Goal: Transaction & Acquisition: Book appointment/travel/reservation

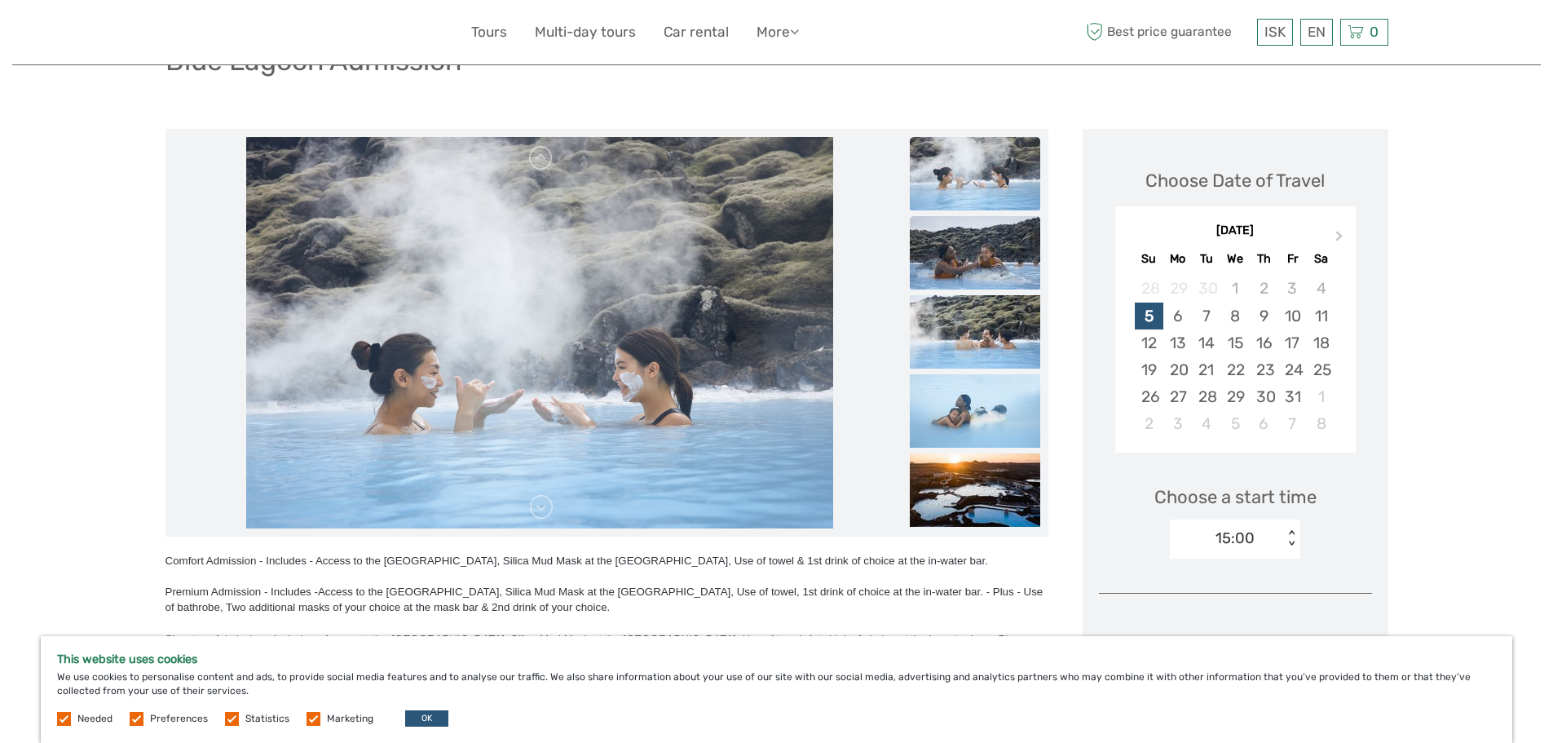
scroll to position [163, 0]
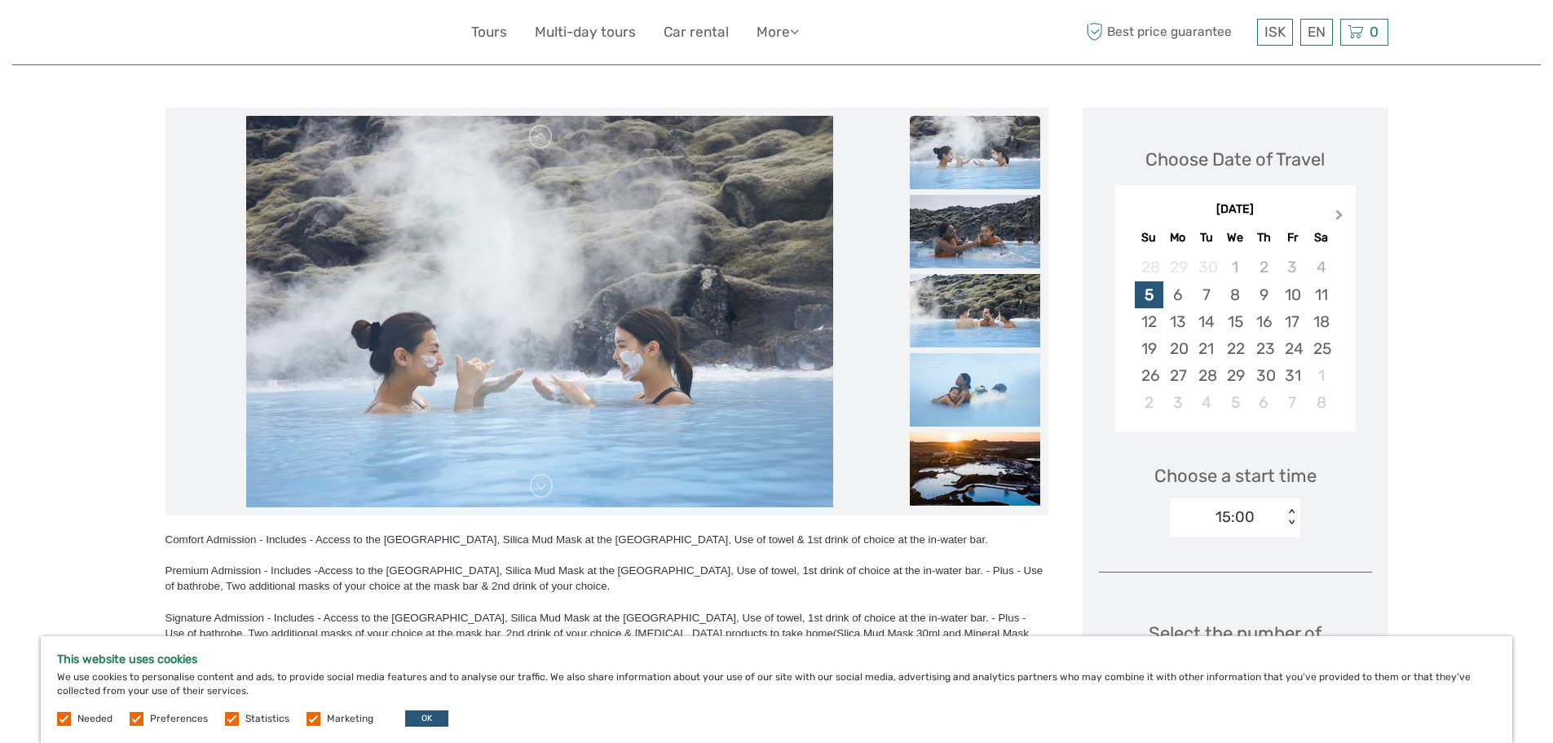
click at [1343, 206] on button "Next Month" at bounding box center [1341, 218] width 26 height 26
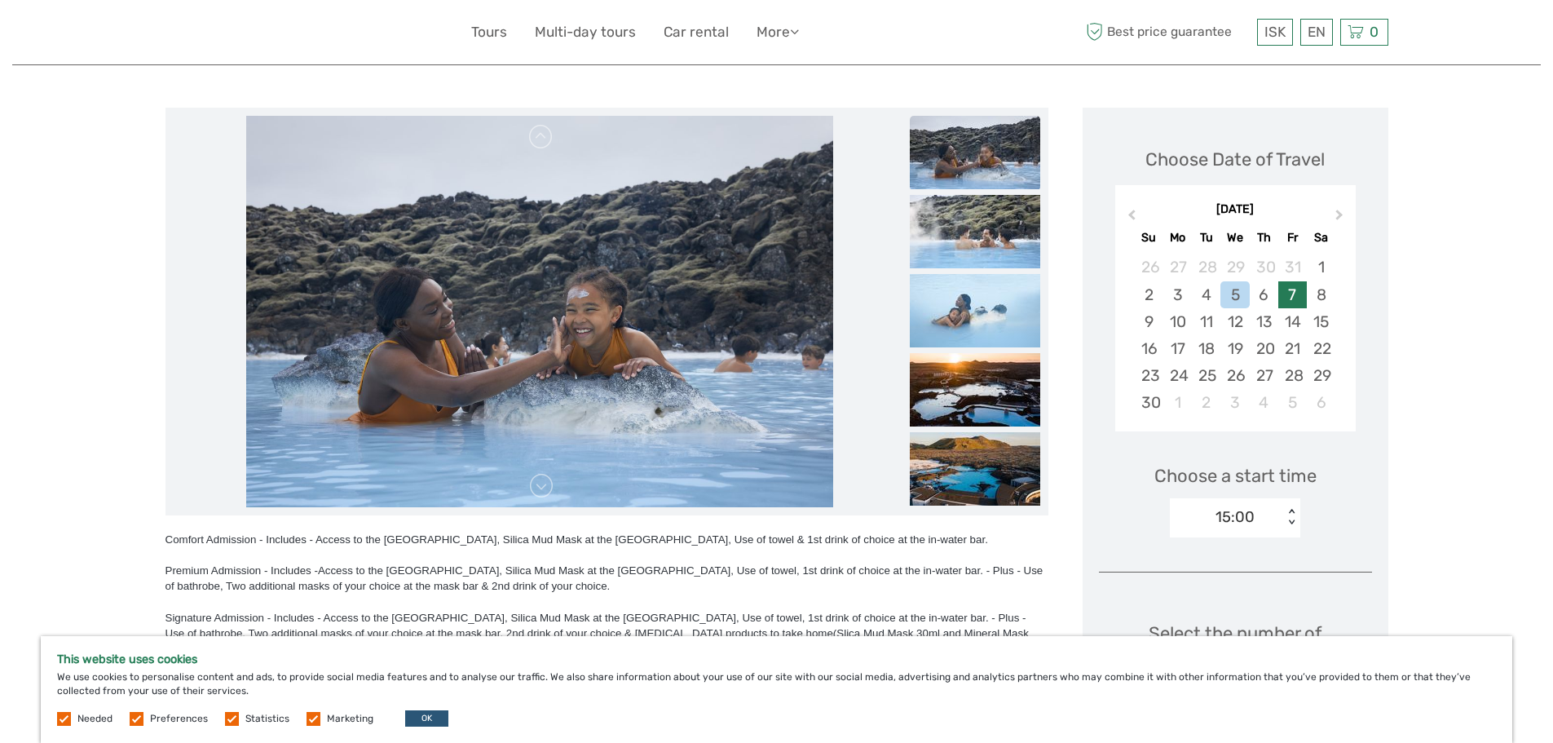
click at [1281, 300] on div "7" at bounding box center [1292, 294] width 29 height 27
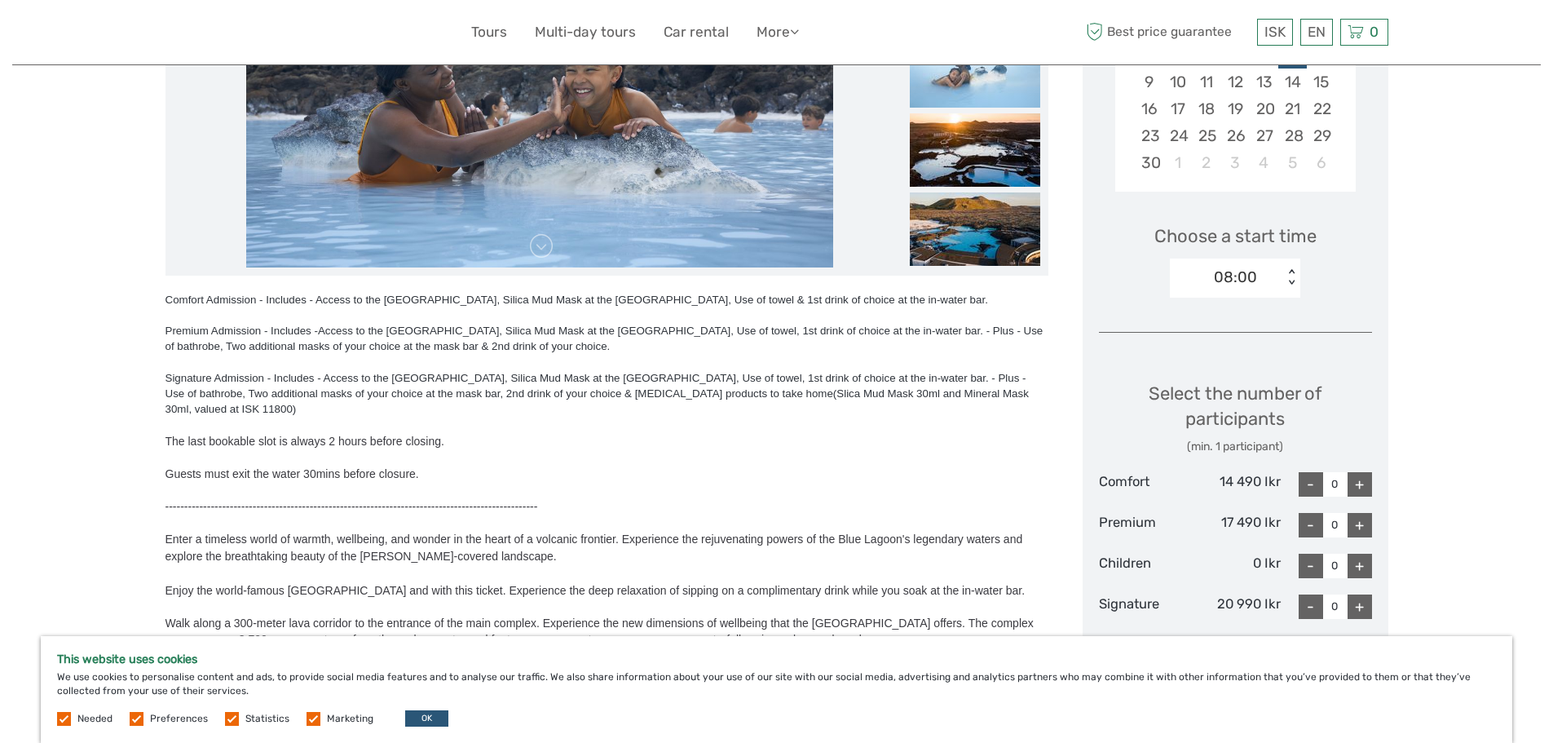
scroll to position [408, 0]
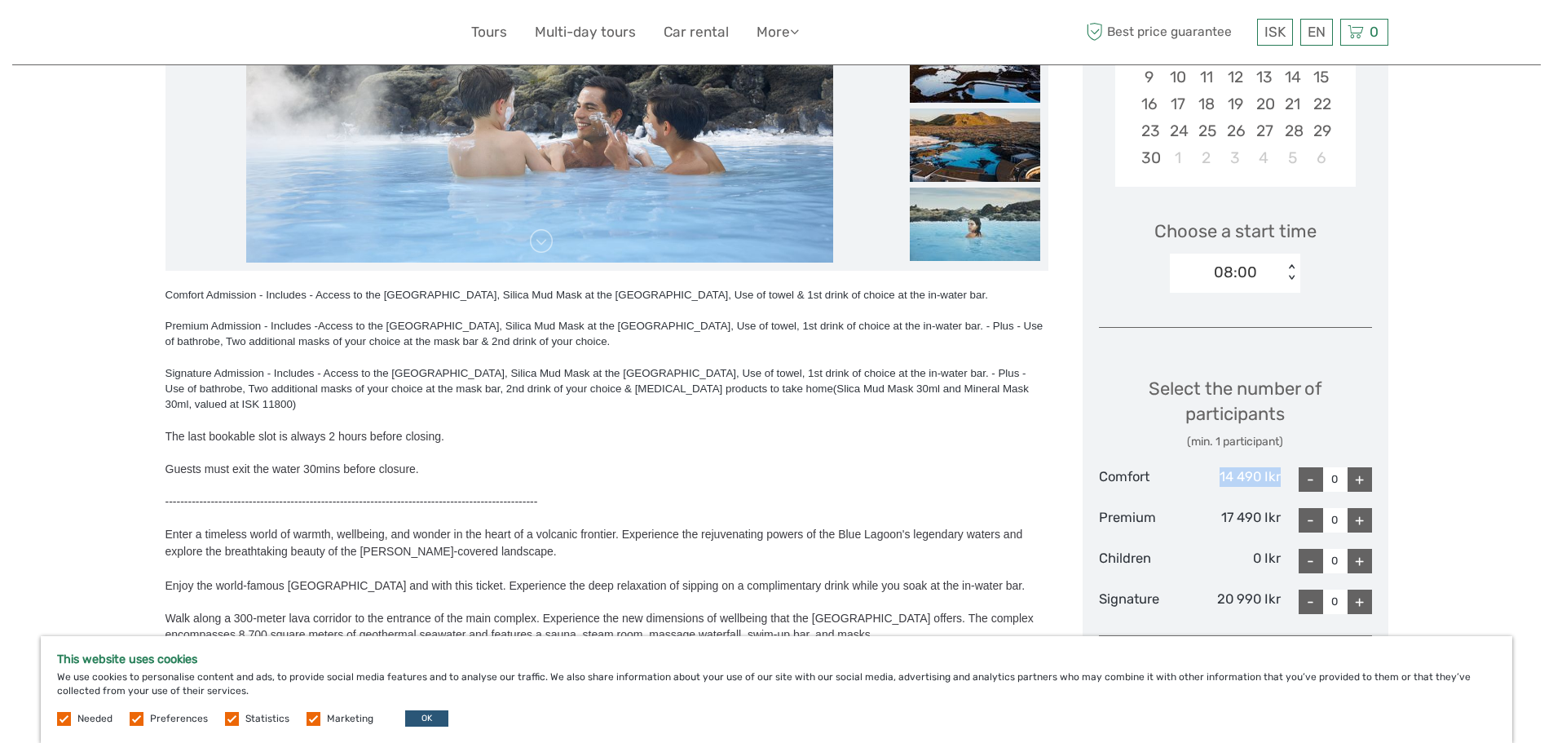
drag, startPoint x: 1281, startPoint y: 478, endPoint x: 1210, endPoint y: 468, distance: 71.6
click at [1210, 468] on div "Comfort 14 490 Ikr - 0 +" at bounding box center [1235, 479] width 273 height 24
click at [1159, 483] on div "Comfort" at bounding box center [1144, 479] width 91 height 24
click at [1363, 476] on div "+" at bounding box center [1359, 479] width 24 height 24
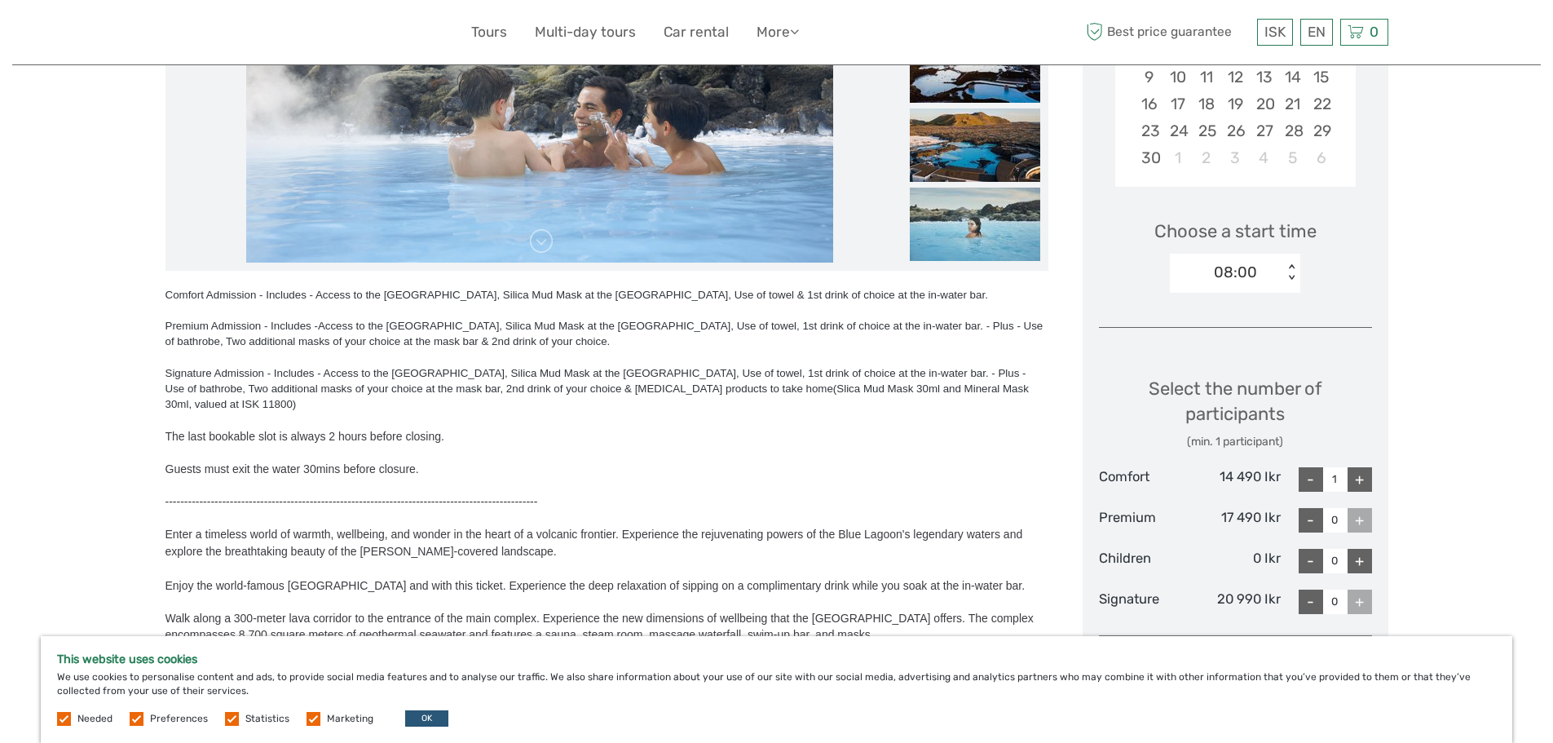
type input "2"
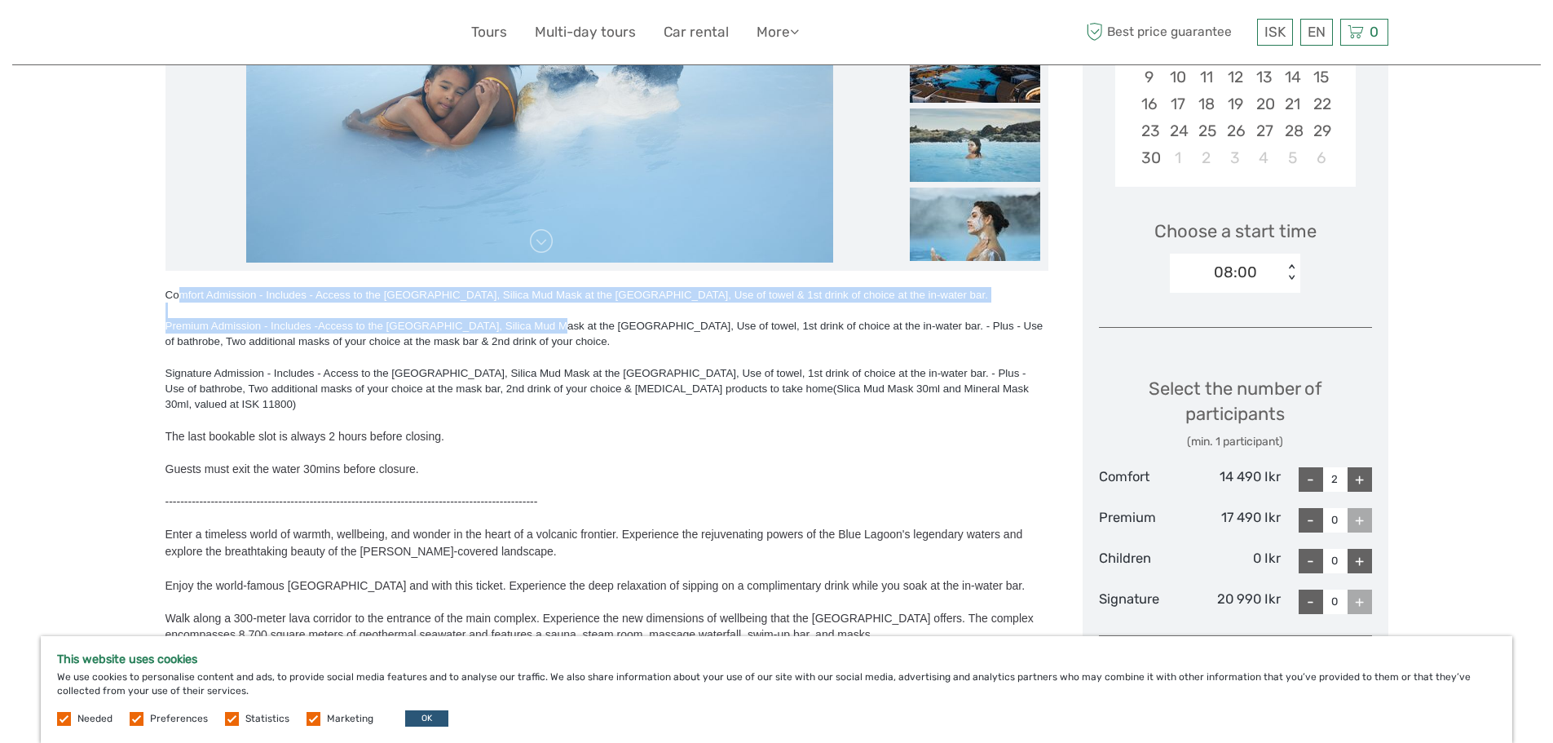
drag, startPoint x: 183, startPoint y: 295, endPoint x: 549, endPoint y: 319, distance: 367.6
click at [549, 319] on div "Comfort Admission - Includes - Access to the [GEOGRAPHIC_DATA], Silica Mud Mask…" at bounding box center [606, 505] width 883 height 437
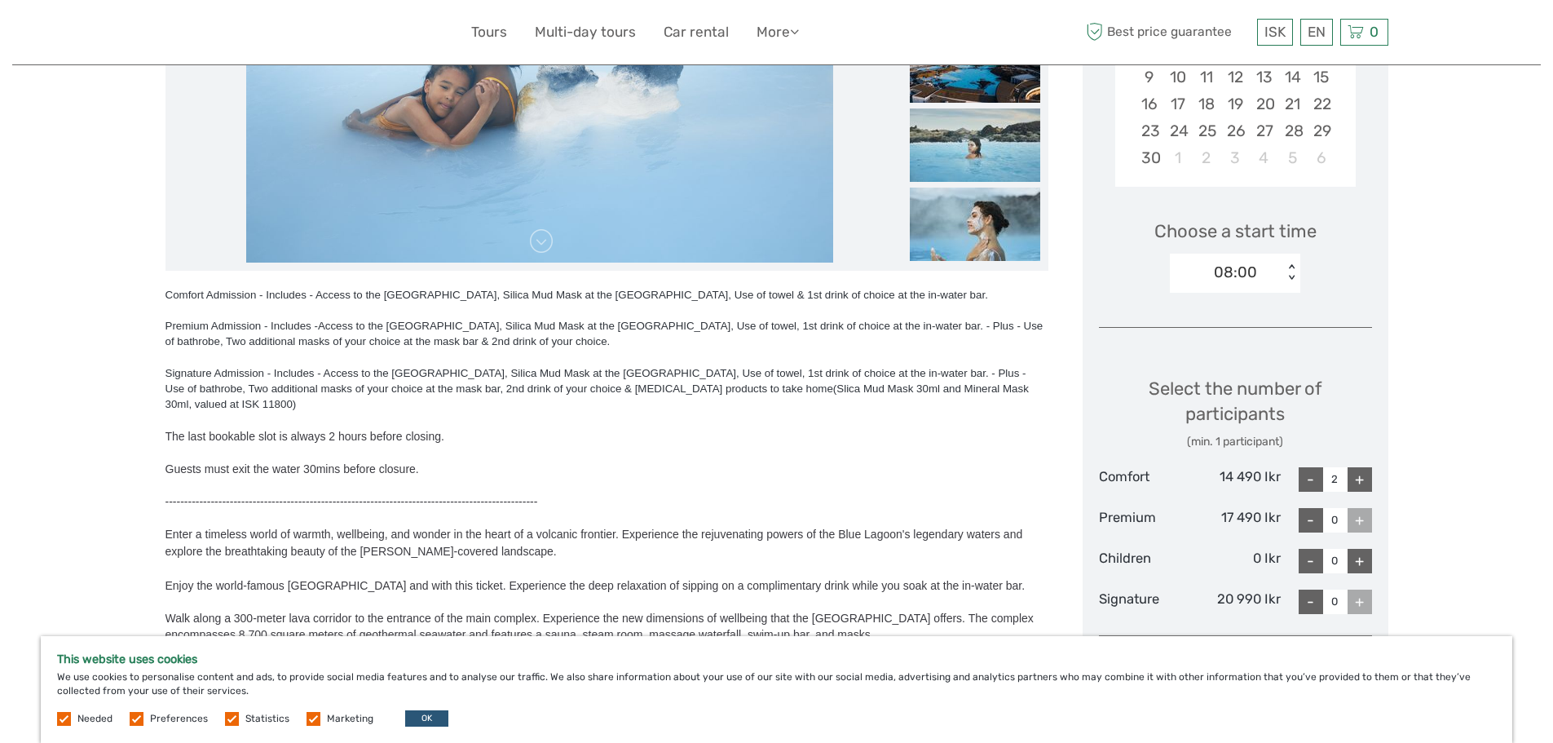
click at [646, 412] on div at bounding box center [606, 420] width 883 height 16
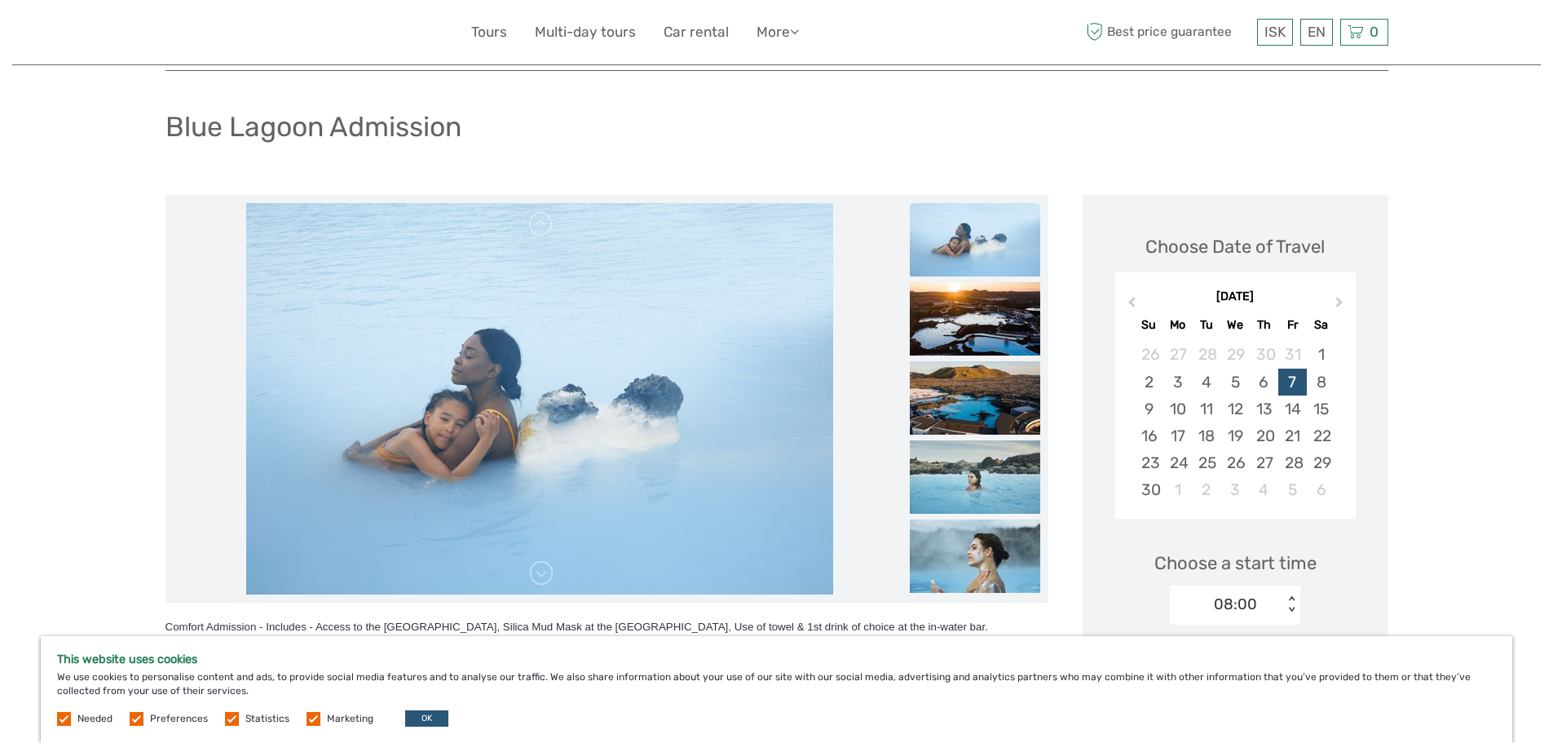
scroll to position [0, 0]
